Goal: Task Accomplishment & Management: Use online tool/utility

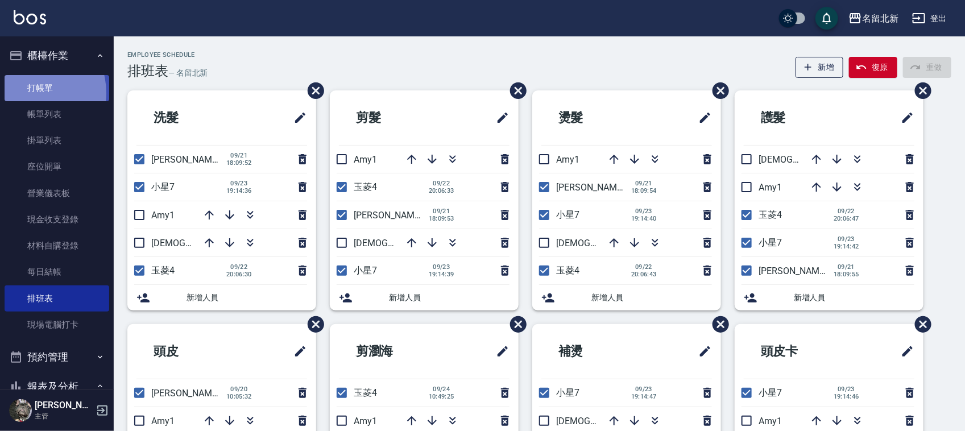
drag, startPoint x: 29, startPoint y: 93, endPoint x: 47, endPoint y: 89, distance: 18.1
click at [29, 92] on link "打帳單" at bounding box center [57, 88] width 105 height 26
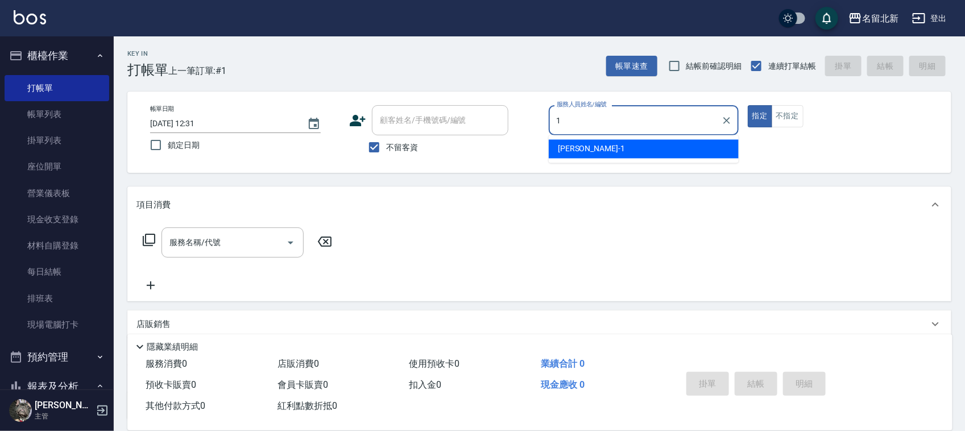
type input "[PERSON_NAME]-1"
type button "true"
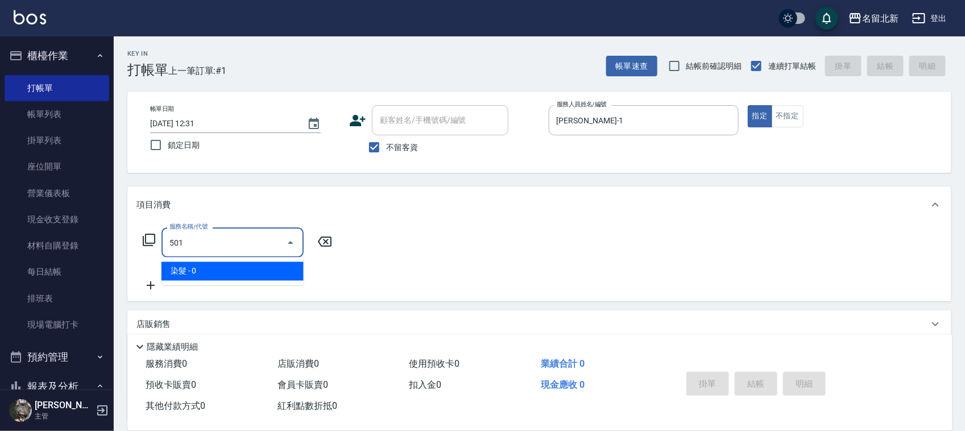
type input "染髮(501)"
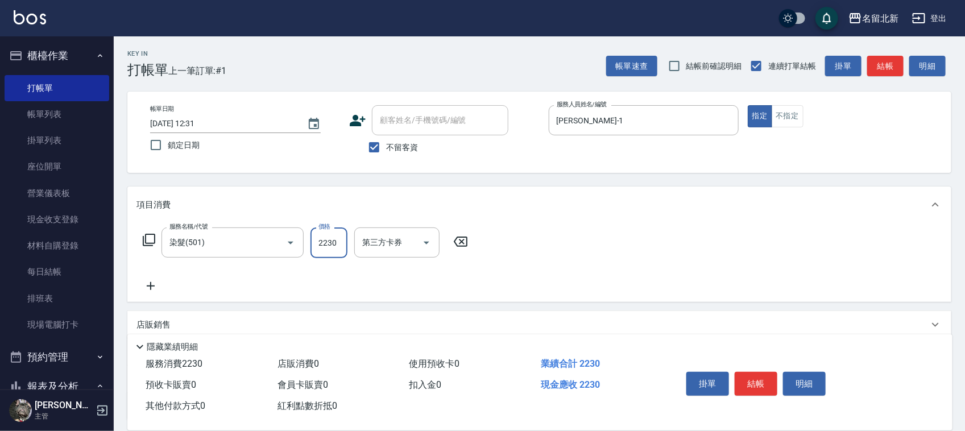
type input "2230"
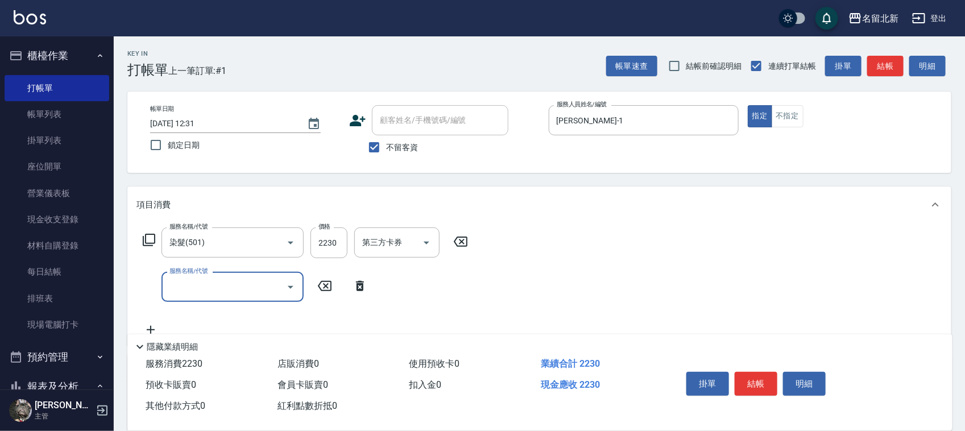
type input "ㄣ"
type input "入公司(p01)"
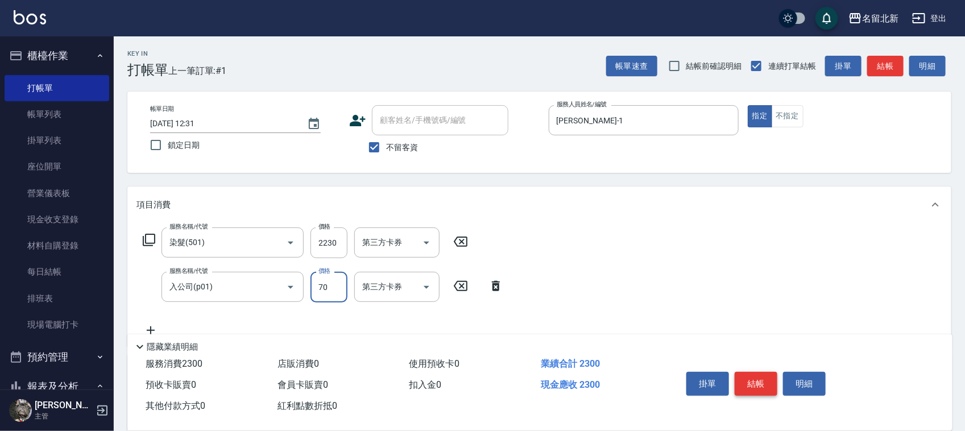
type input "70"
click at [741, 376] on button "結帳" at bounding box center [756, 384] width 43 height 24
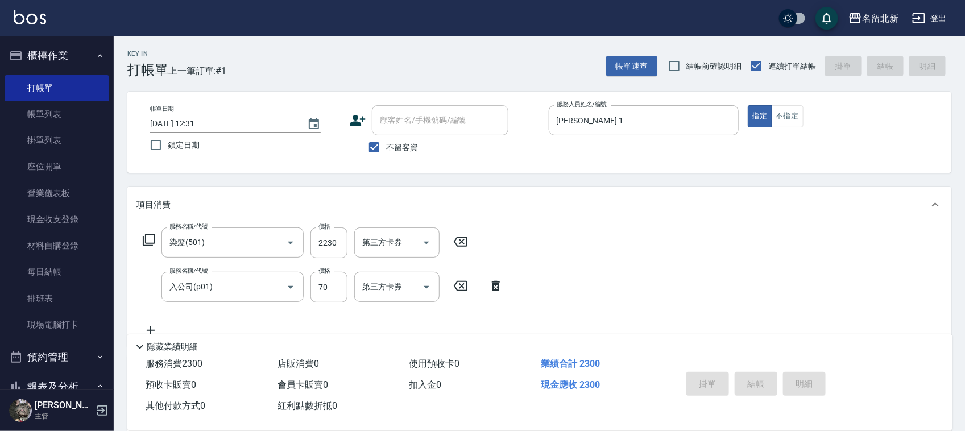
type input "[DATE] 12:32"
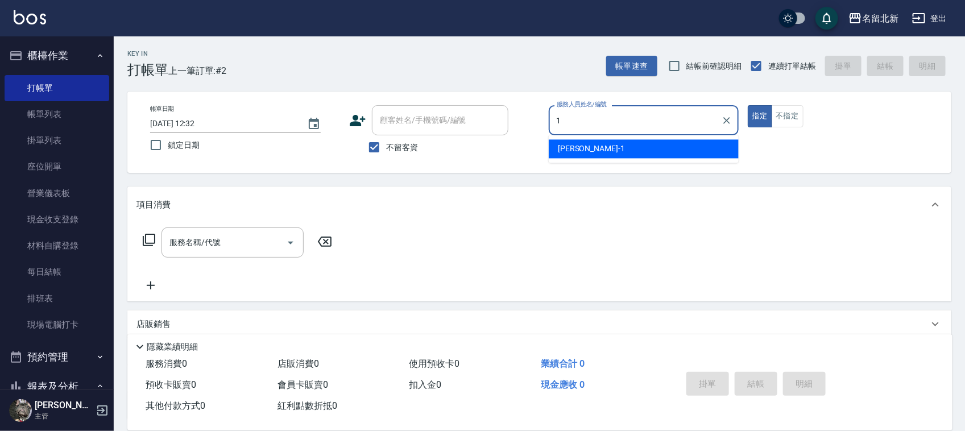
type input "[PERSON_NAME]-1"
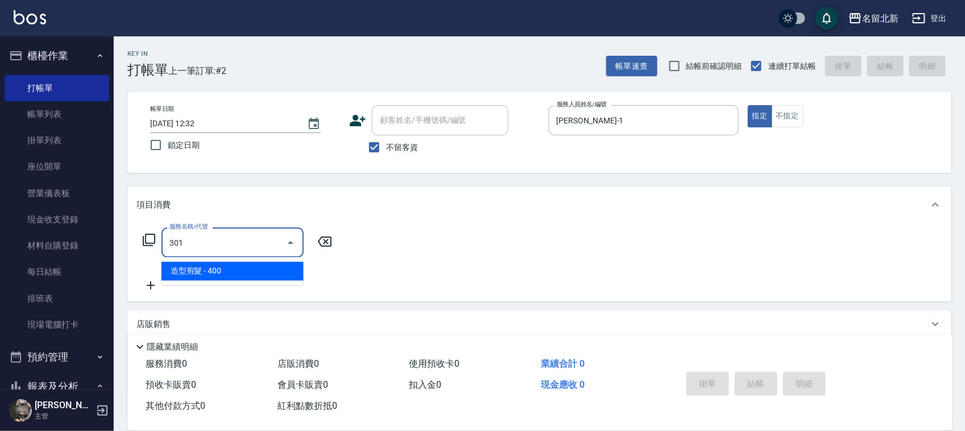
type input "造型剪髮(301)"
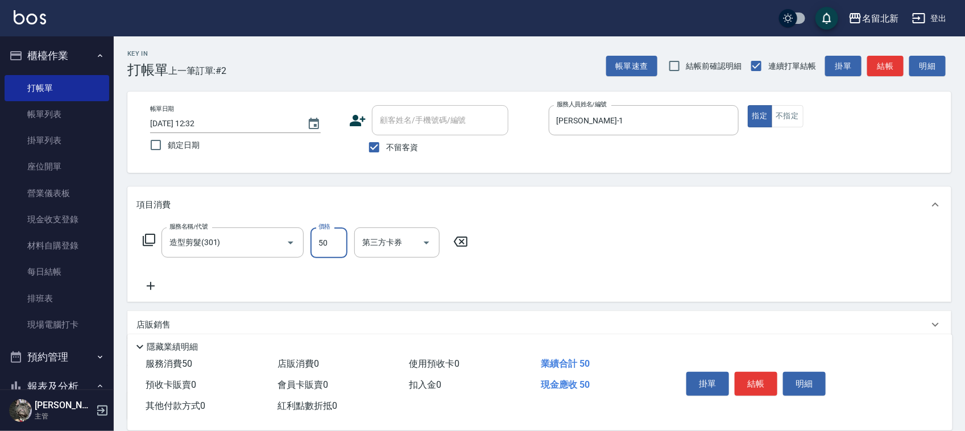
type input "50"
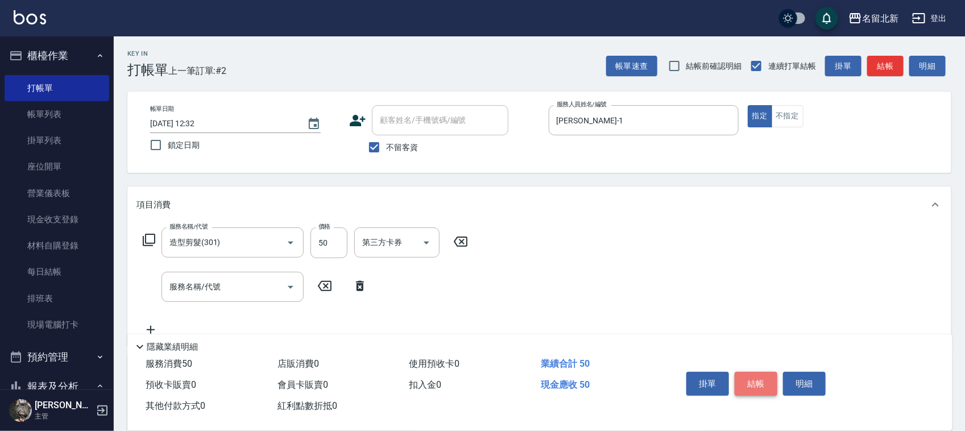
click at [763, 373] on button "結帳" at bounding box center [756, 384] width 43 height 24
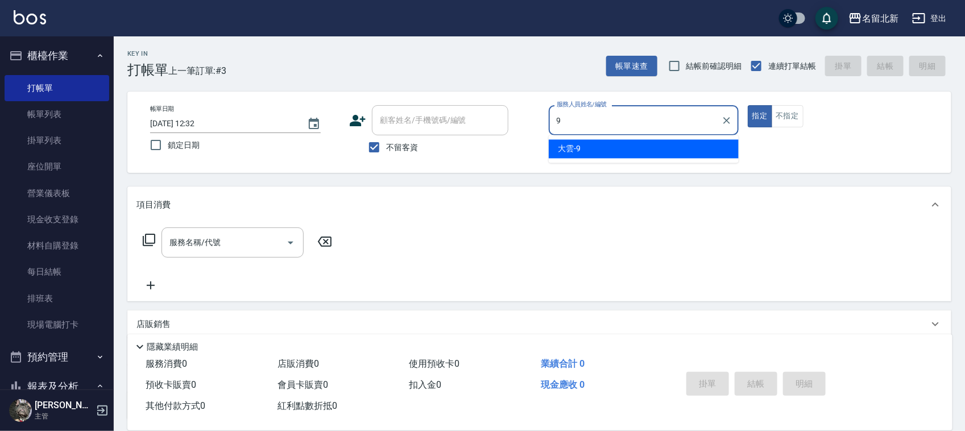
type input "大雲-9"
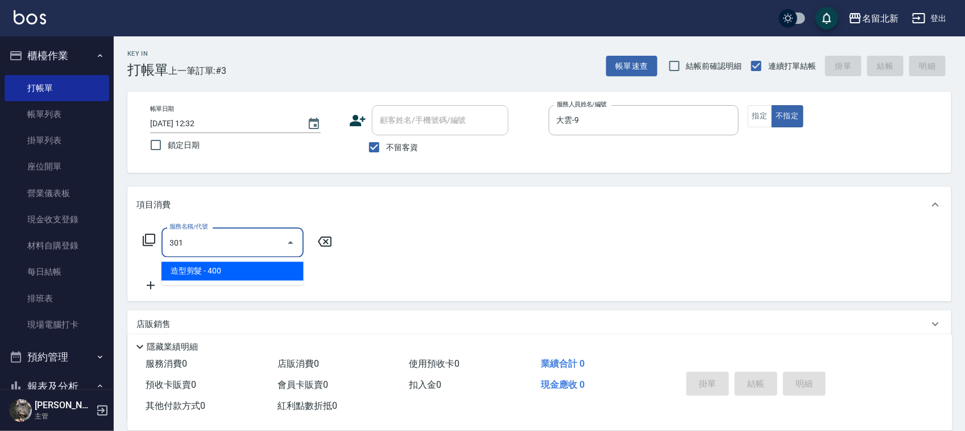
type input "造型剪髮(301)"
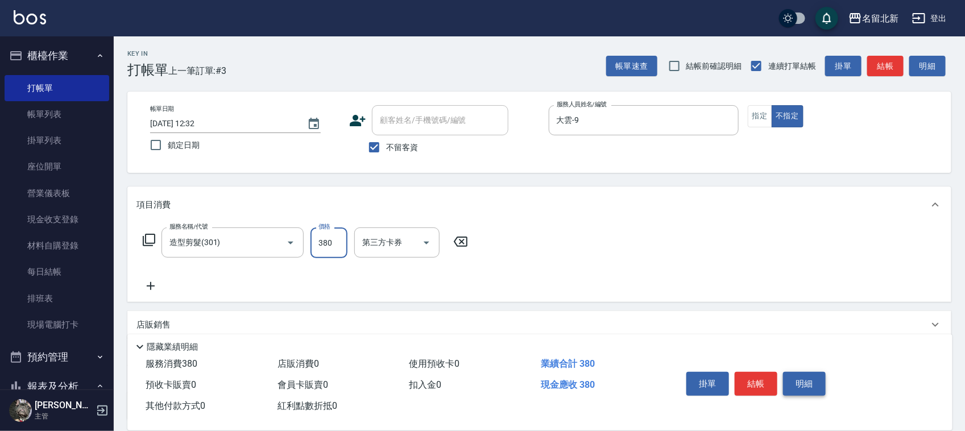
type input "380"
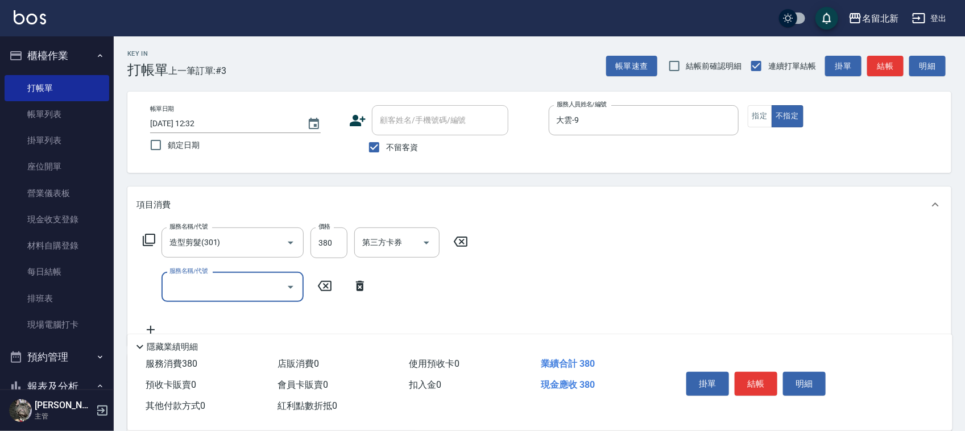
drag, startPoint x: 765, startPoint y: 374, endPoint x: 777, endPoint y: 375, distance: 11.5
click at [765, 373] on button "結帳" at bounding box center [756, 384] width 43 height 24
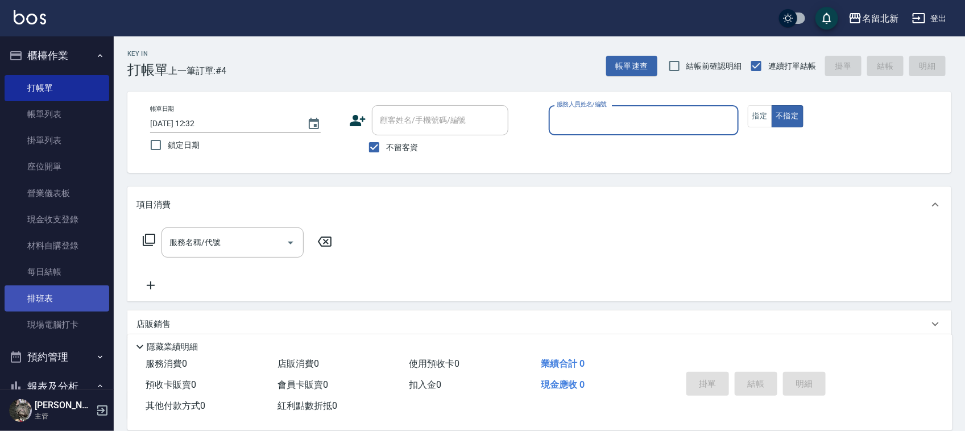
click at [39, 303] on link "排班表" at bounding box center [57, 298] width 105 height 26
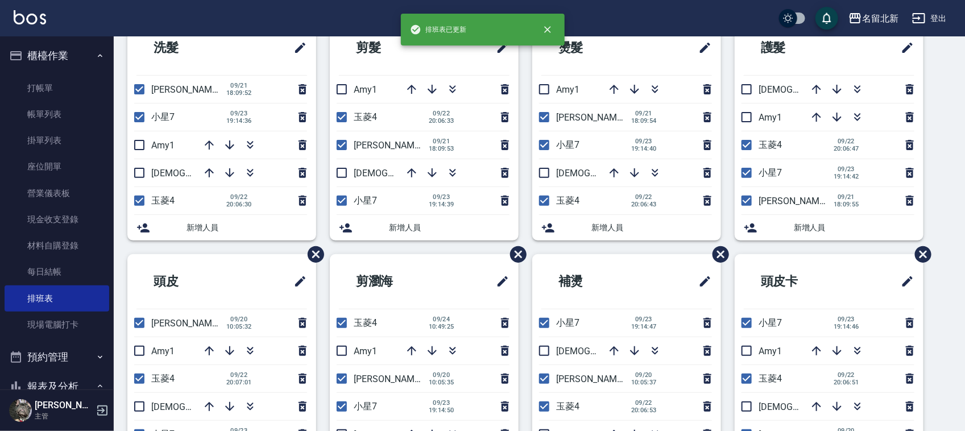
scroll to position [71, 0]
